Goal: Information Seeking & Learning: Learn about a topic

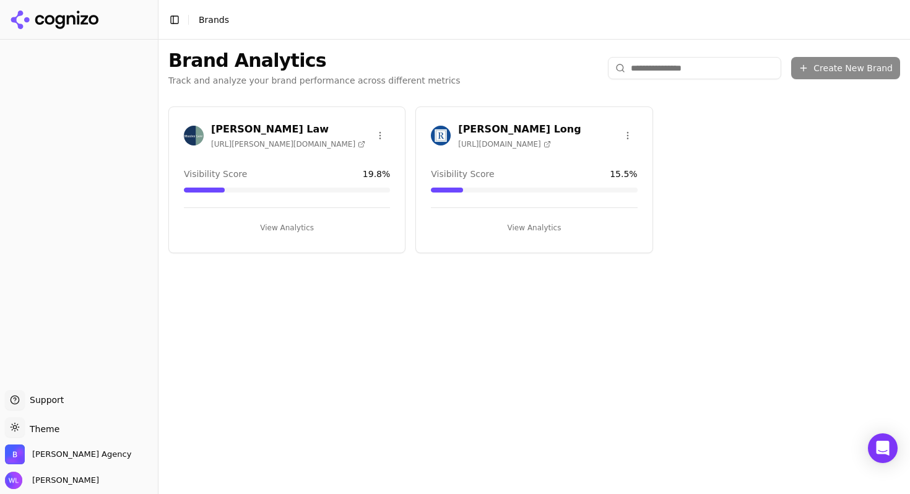
drag, startPoint x: 243, startPoint y: 112, endPoint x: 248, endPoint y: 119, distance: 8.4
click at [244, 113] on div "[PERSON_NAME] Law [URL][PERSON_NAME][DOMAIN_NAME] Visibility Score 19.8 % View …" at bounding box center [286, 179] width 237 height 147
click at [246, 125] on h3 "[PERSON_NAME] Law" at bounding box center [288, 129] width 154 height 15
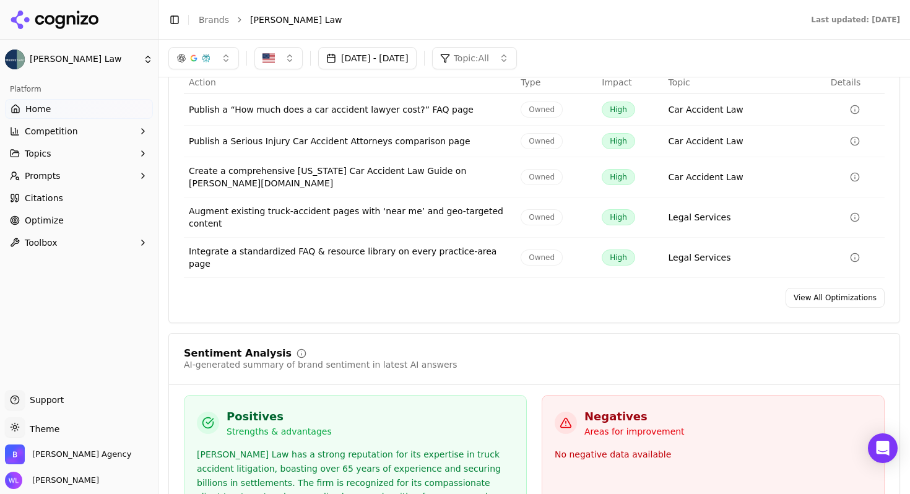
scroll to position [1830, 0]
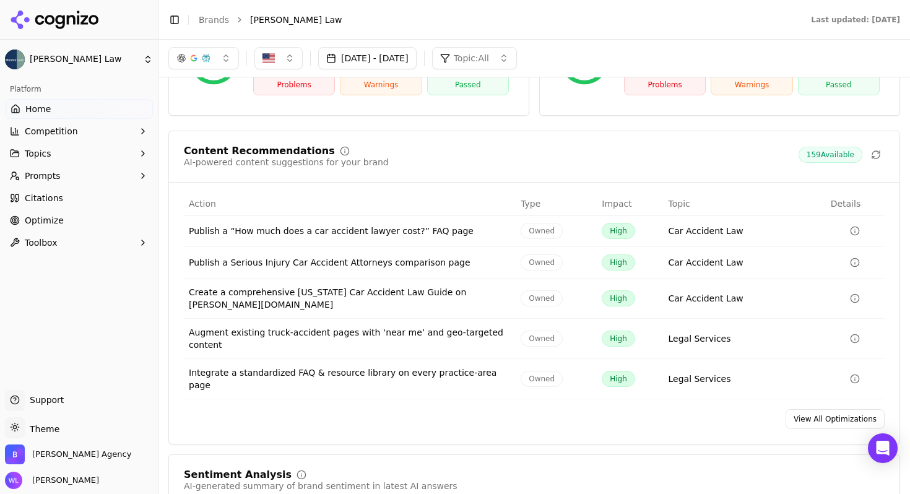
click at [820, 409] on link "View All Optimizations" at bounding box center [834, 419] width 99 height 20
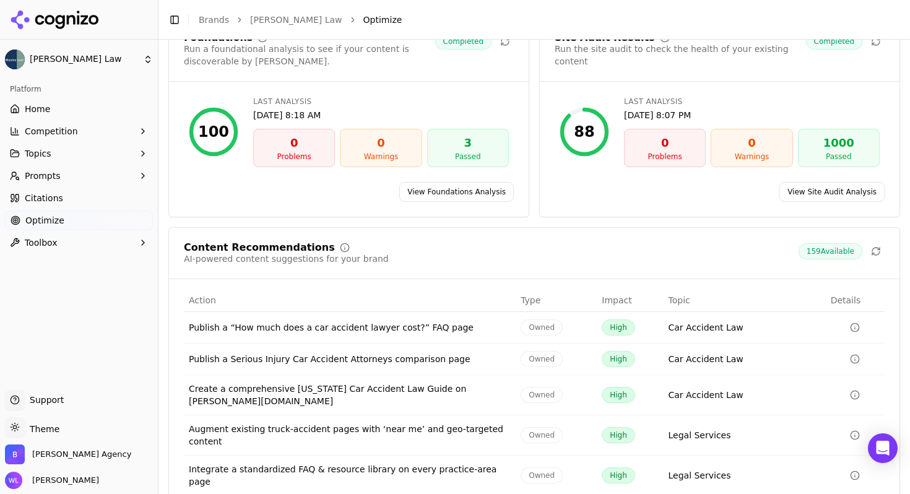
scroll to position [116, 0]
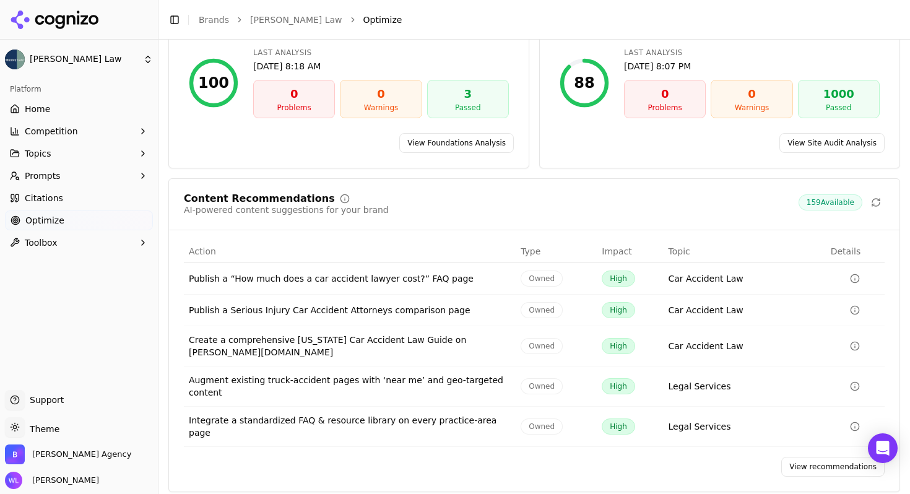
click at [829, 457] on link "View recommendations" at bounding box center [832, 467] width 103 height 20
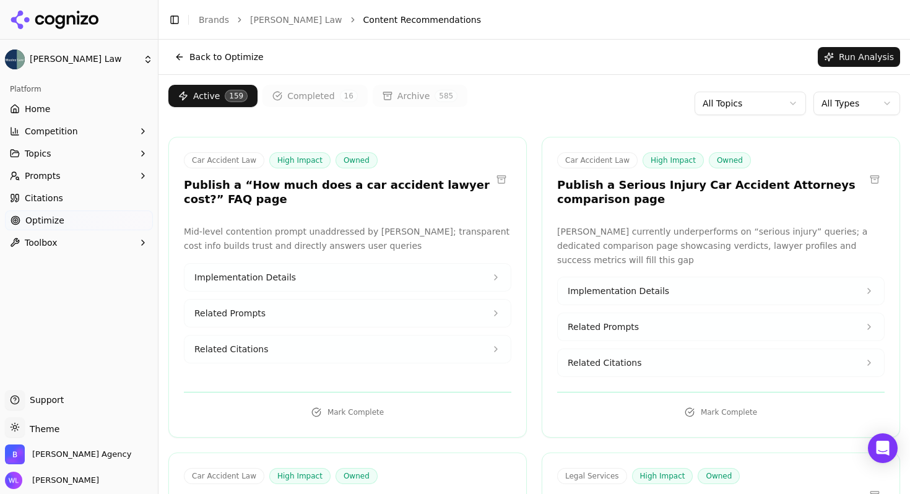
click at [754, 103] on html "[PERSON_NAME] Law Platform Home Competition Topics Prompts Citations Optimize T…" at bounding box center [455, 262] width 910 height 524
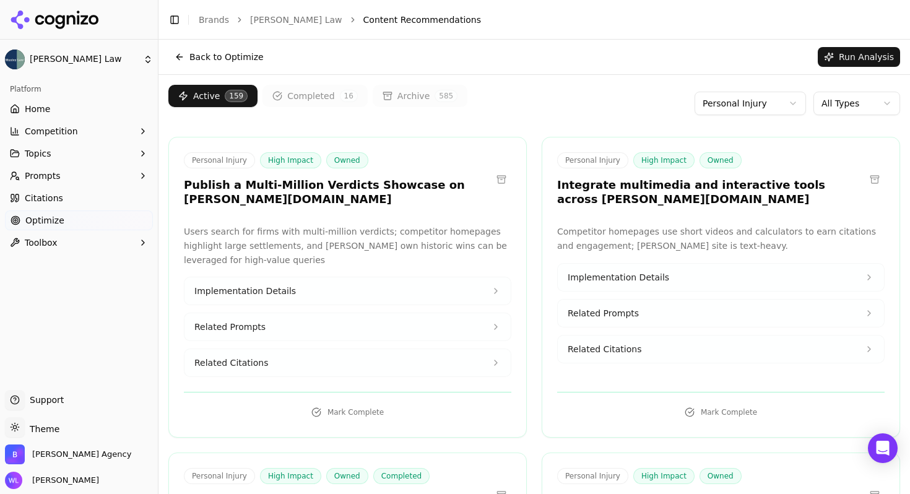
click at [214, 47] on button "Back to Optimize" at bounding box center [218, 57] width 101 height 20
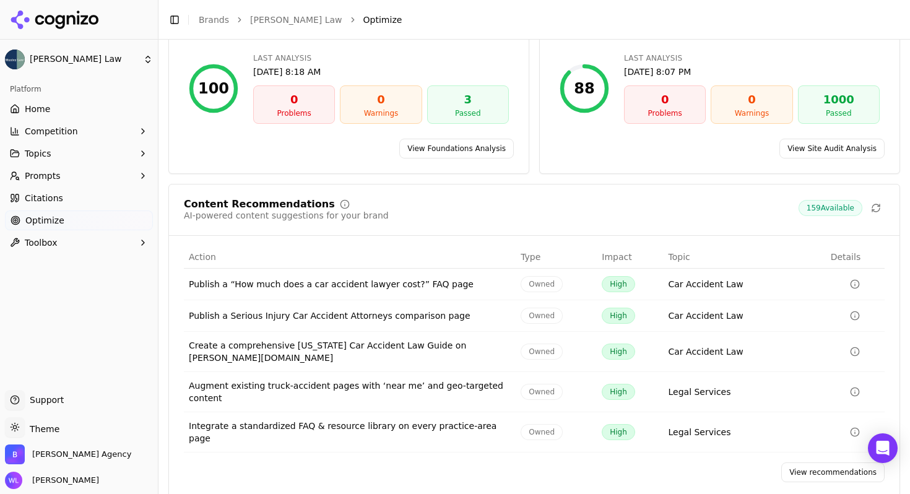
scroll to position [116, 0]
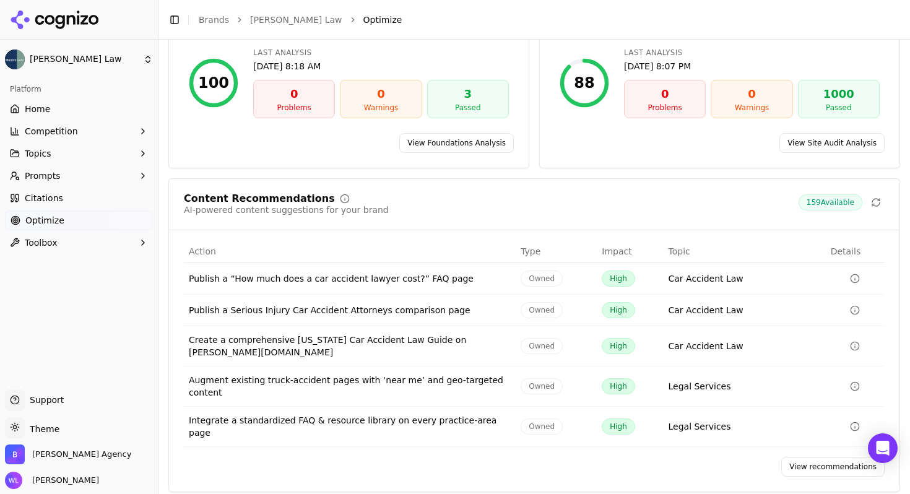
click at [52, 19] on icon at bounding box center [50, 20] width 10 height 10
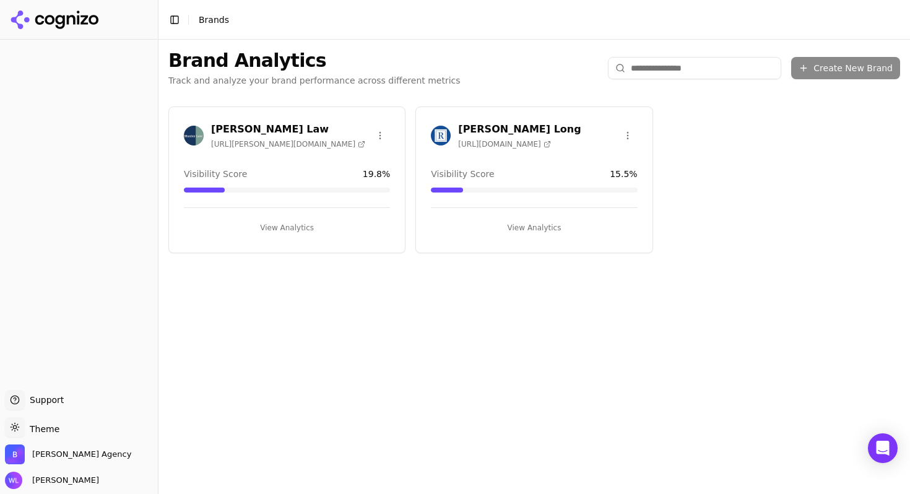
click at [496, 145] on span "[URL][DOMAIN_NAME]" at bounding box center [504, 144] width 92 height 10
click at [546, 131] on h3 "[PERSON_NAME] Long" at bounding box center [519, 129] width 123 height 15
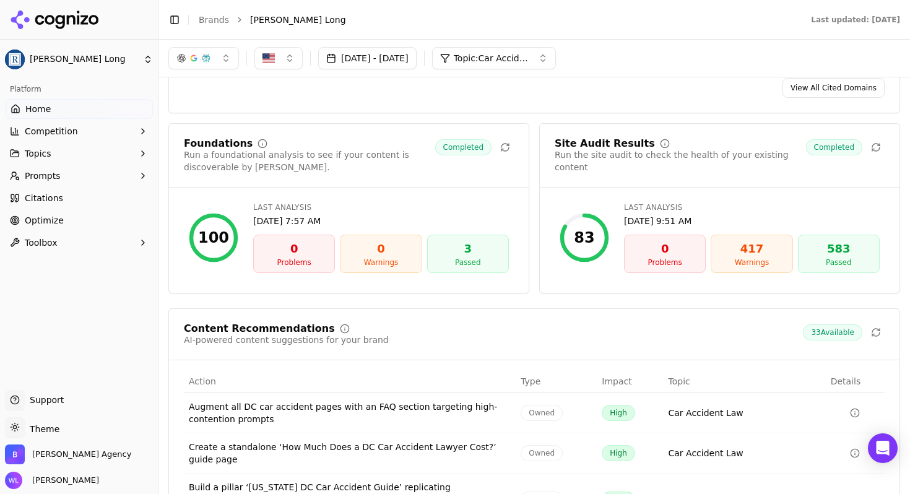
scroll to position [1650, 0]
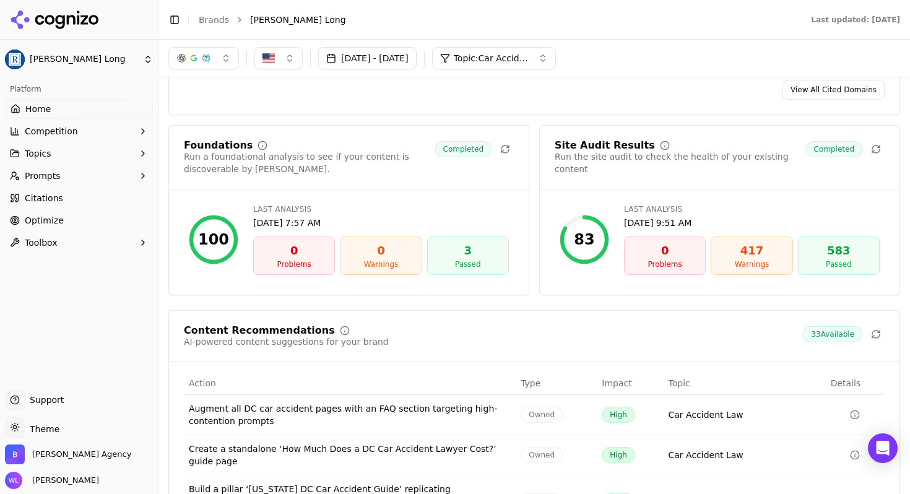
click at [580, 230] on div "83" at bounding box center [584, 240] width 20 height 20
click at [749, 242] on div "417" at bounding box center [751, 250] width 71 height 17
click at [580, 140] on div "Site Audit Results" at bounding box center [604, 145] width 100 height 10
click at [141, 126] on icon "button" at bounding box center [143, 131] width 10 height 10
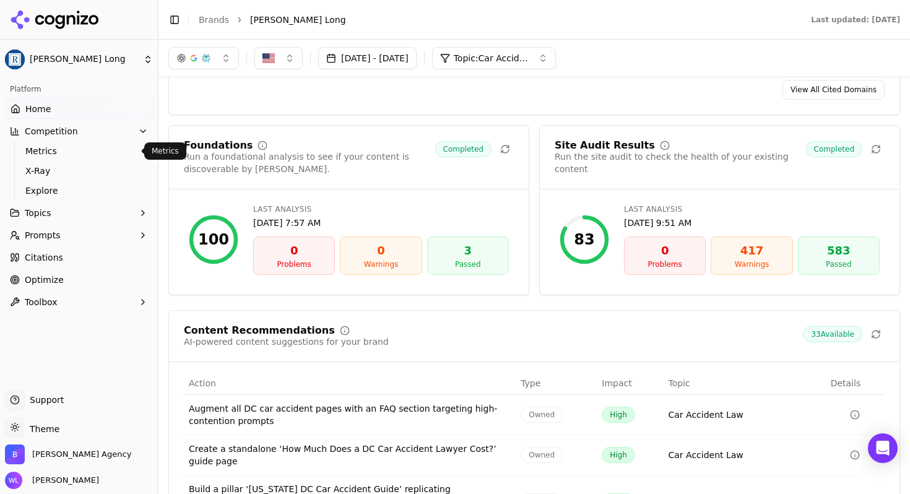
click at [113, 152] on span "Metrics" at bounding box center [79, 151] width 108 height 12
